Goal: Task Accomplishment & Management: Manage account settings

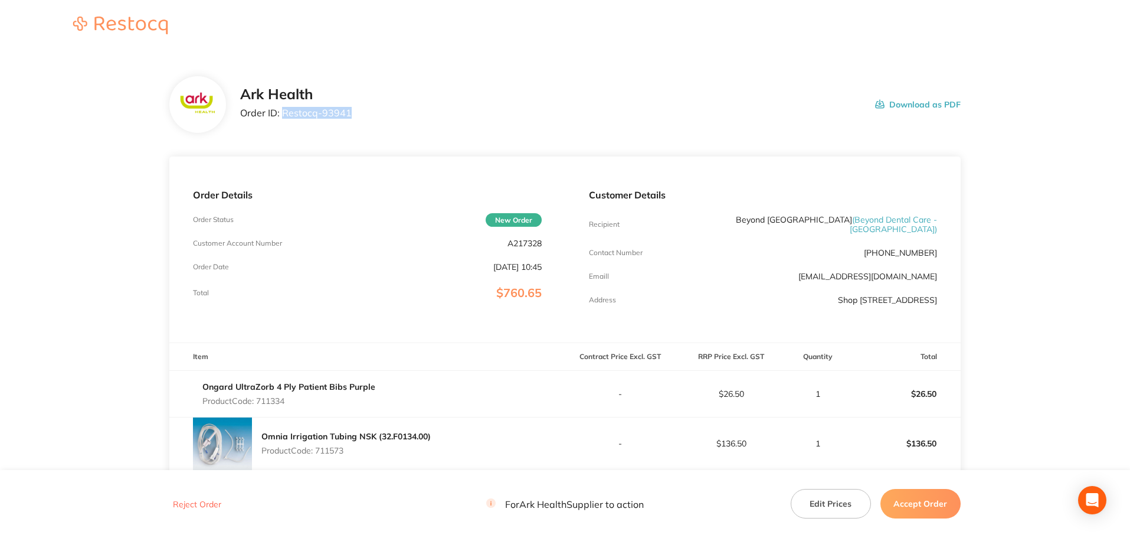
drag, startPoint x: 357, startPoint y: 116, endPoint x: 283, endPoint y: 118, distance: 73.8
click at [283, 118] on div "Ark Health Order ID: Restocq- 93941 Download as PDF" at bounding box center [600, 104] width 720 height 37
copy p "Restocq- 93941"
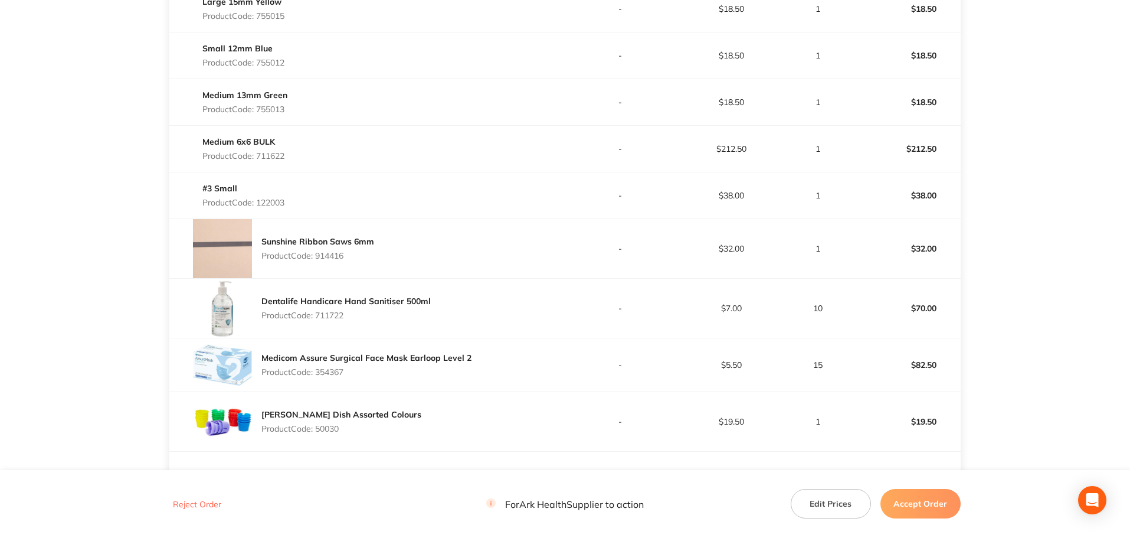
scroll to position [590, 0]
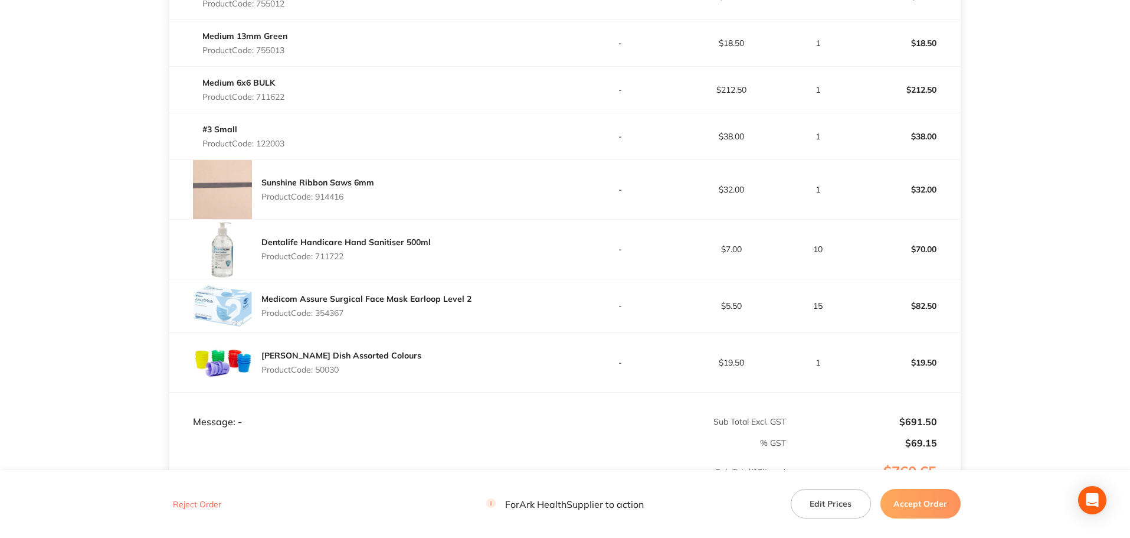
drag, startPoint x: 934, startPoint y: 500, endPoint x: 923, endPoint y: 491, distance: 14.7
click at [931, 500] on button "Accept Order" at bounding box center [920, 504] width 80 height 30
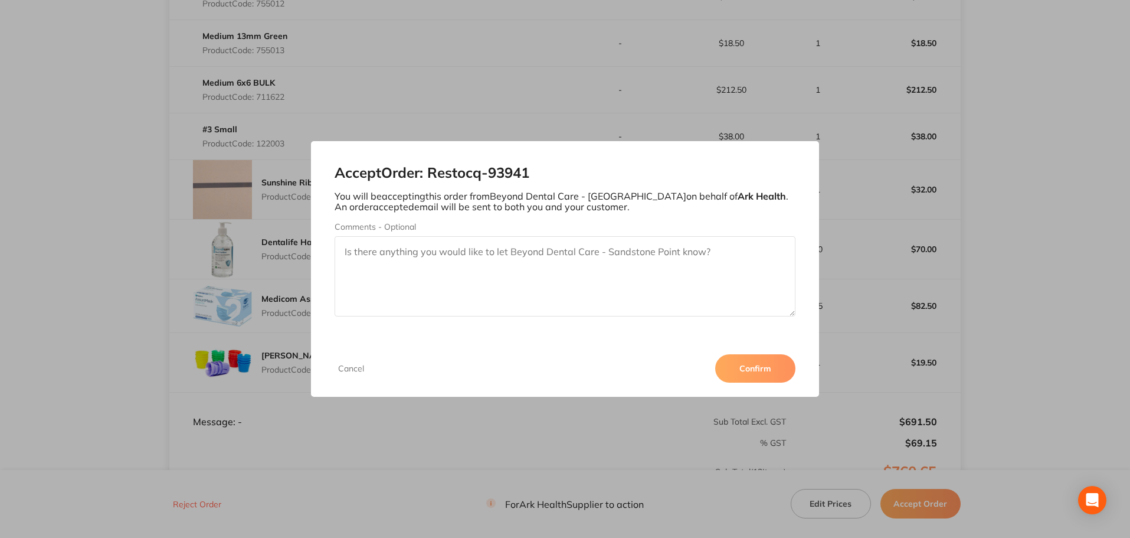
drag, startPoint x: 761, startPoint y: 372, endPoint x: 728, endPoint y: 304, distance: 75.7
click at [757, 364] on button "Confirm" at bounding box center [755, 368] width 80 height 28
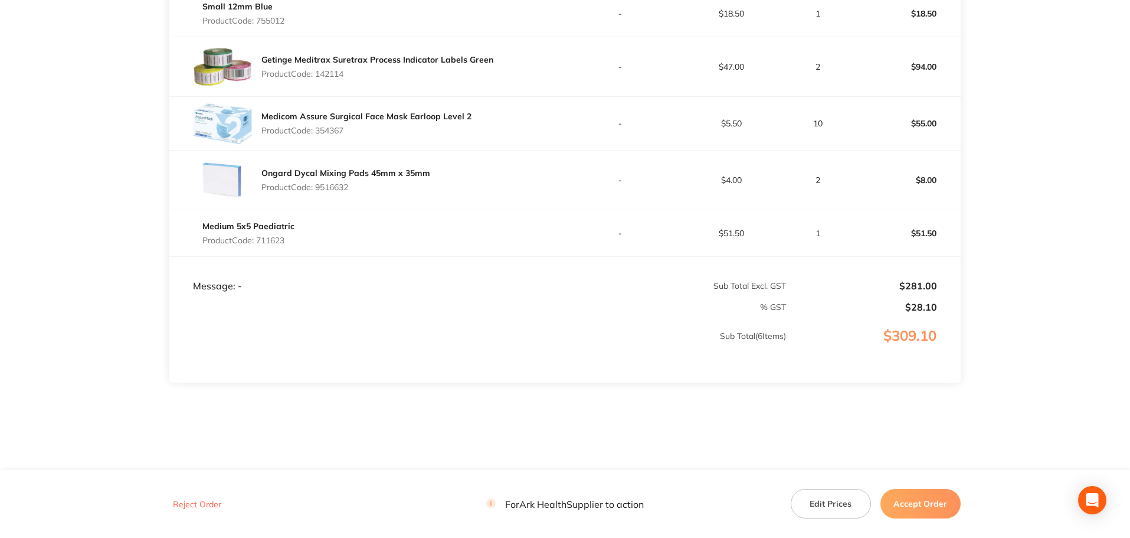
scroll to position [428, 0]
click at [926, 509] on button "Accept Order" at bounding box center [920, 504] width 80 height 30
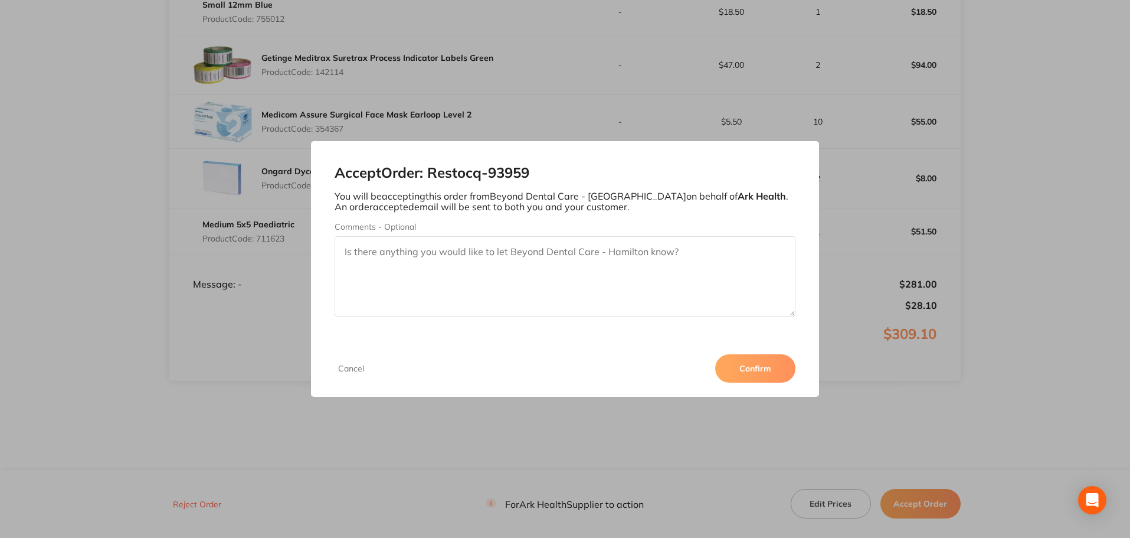
click at [760, 374] on button "Confirm" at bounding box center [755, 368] width 80 height 28
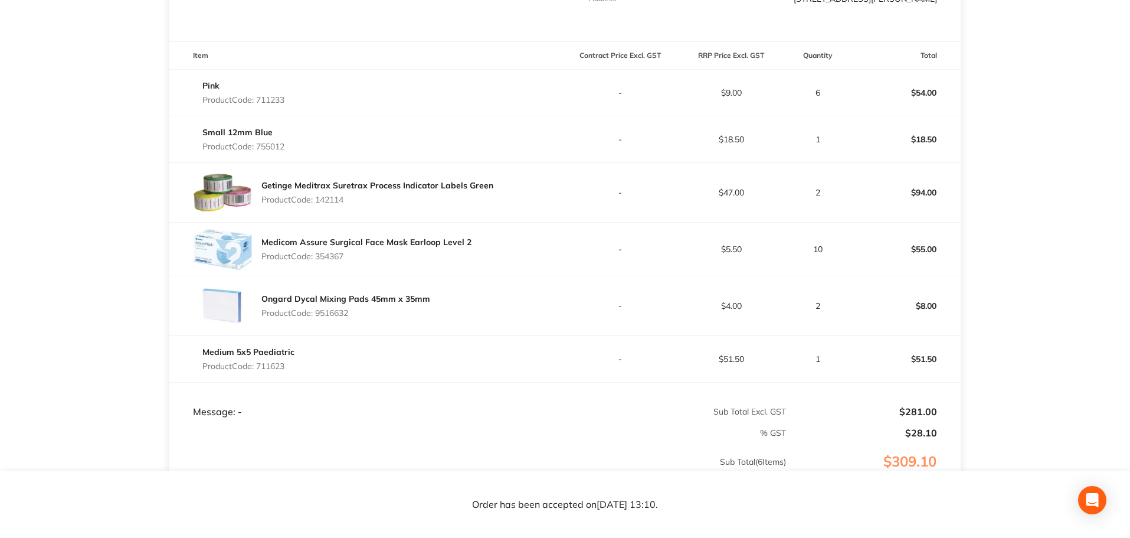
scroll to position [15, 0]
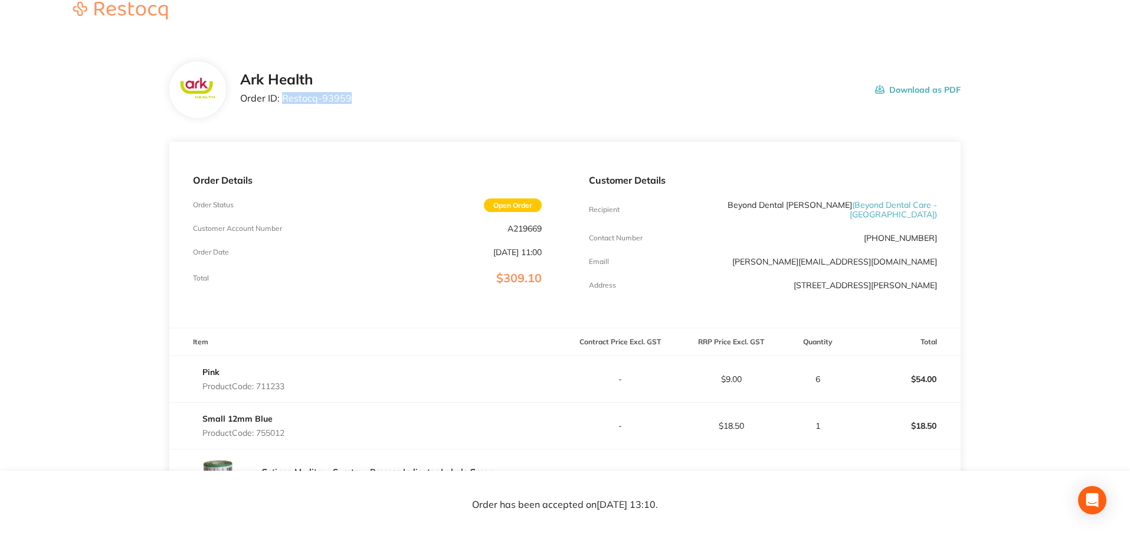
drag, startPoint x: 352, startPoint y: 94, endPoint x: 282, endPoint y: 103, distance: 70.7
click at [282, 103] on div "Ark Health Order ID: Restocq- 93959 Download as PDF" at bounding box center [600, 89] width 720 height 37
copy p "Restocq- 93959"
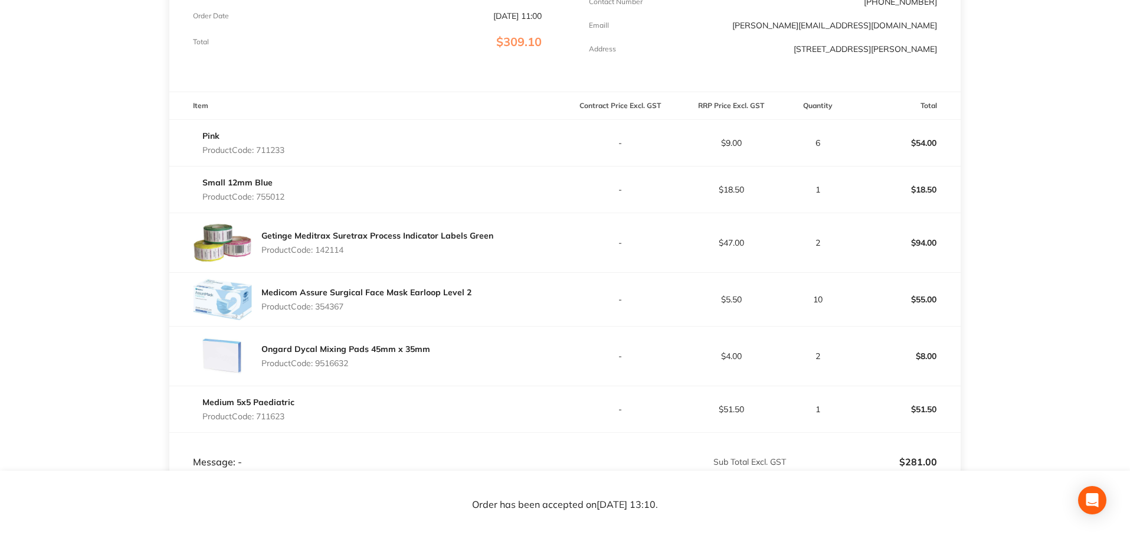
scroll to position [310, 0]
